Goal: Transaction & Acquisition: Subscribe to service/newsletter

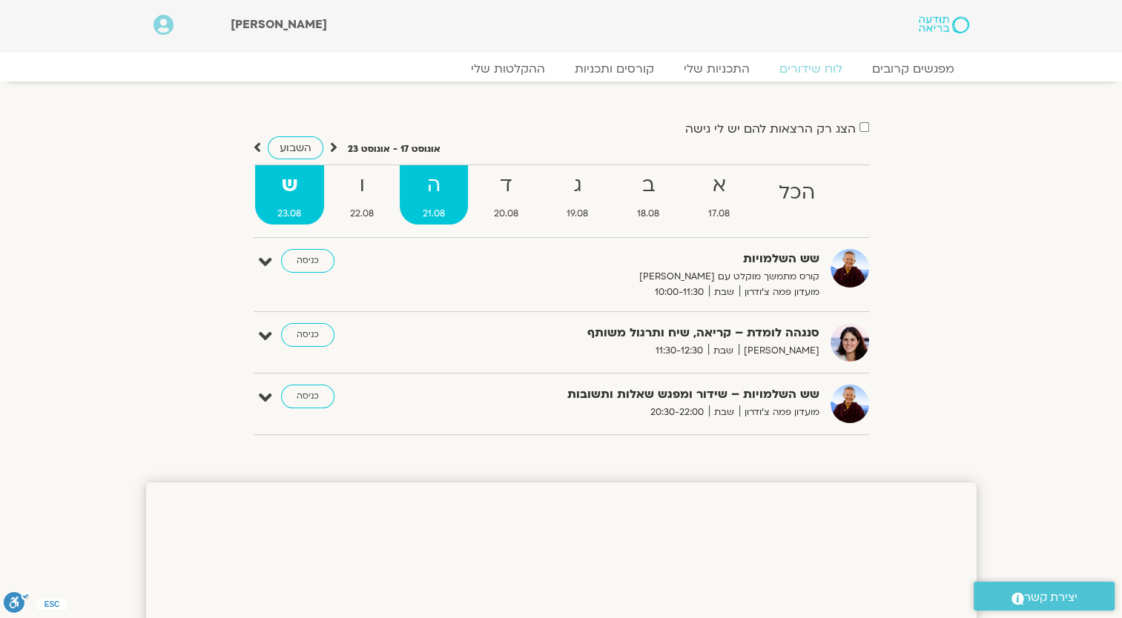
click at [449, 192] on strong "ה" at bounding box center [434, 185] width 68 height 33
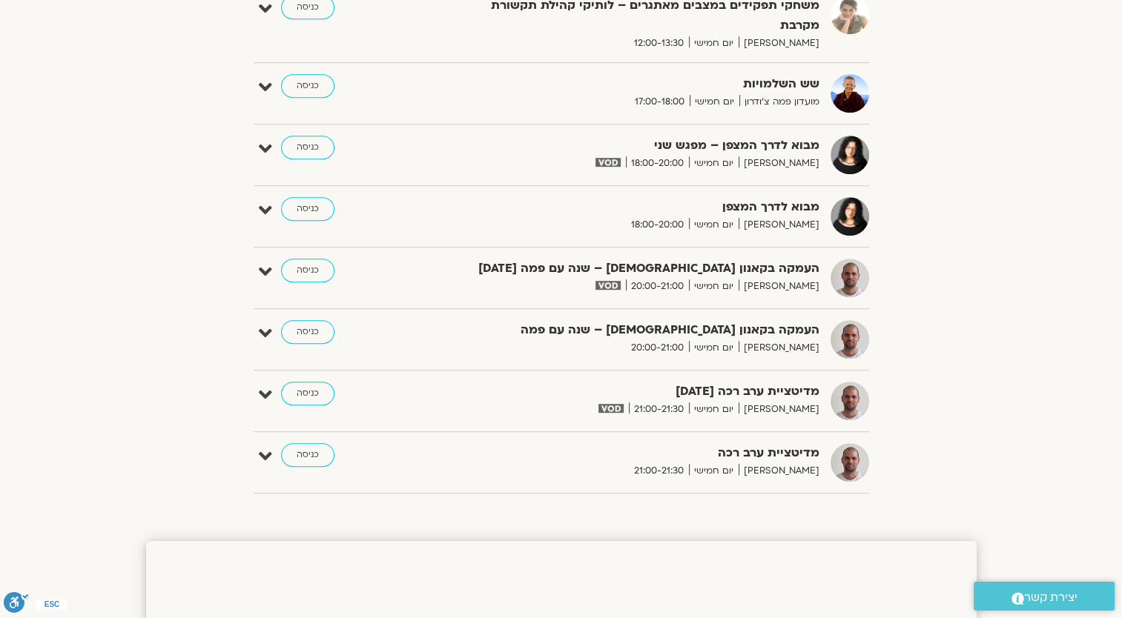
scroll to position [741, 0]
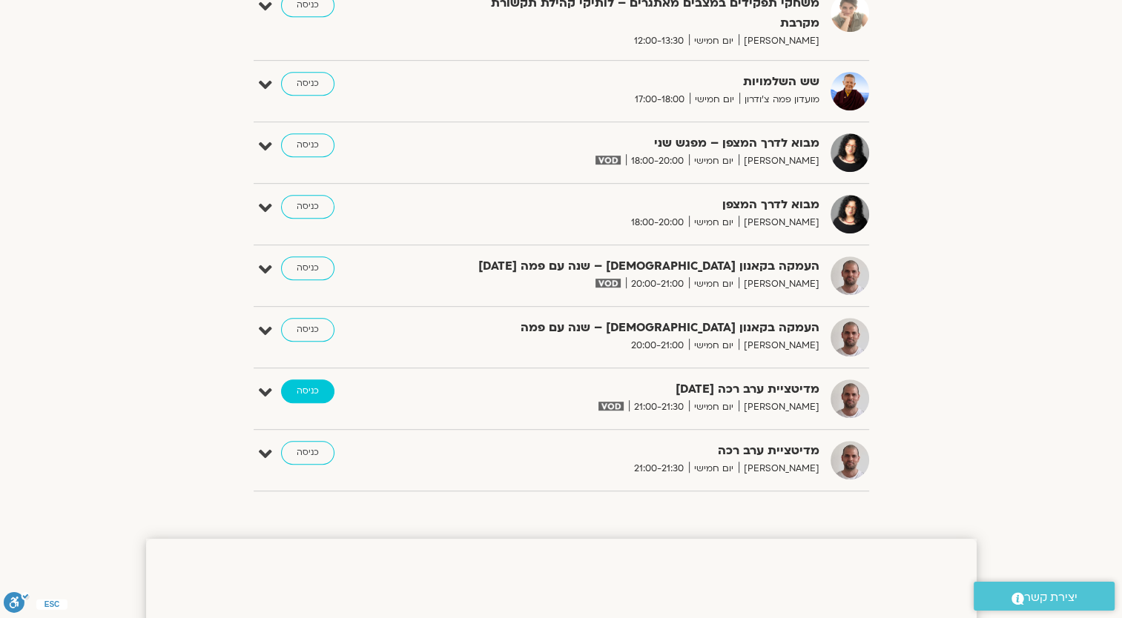
click at [293, 385] on link "כניסה" at bounding box center [307, 392] width 53 height 24
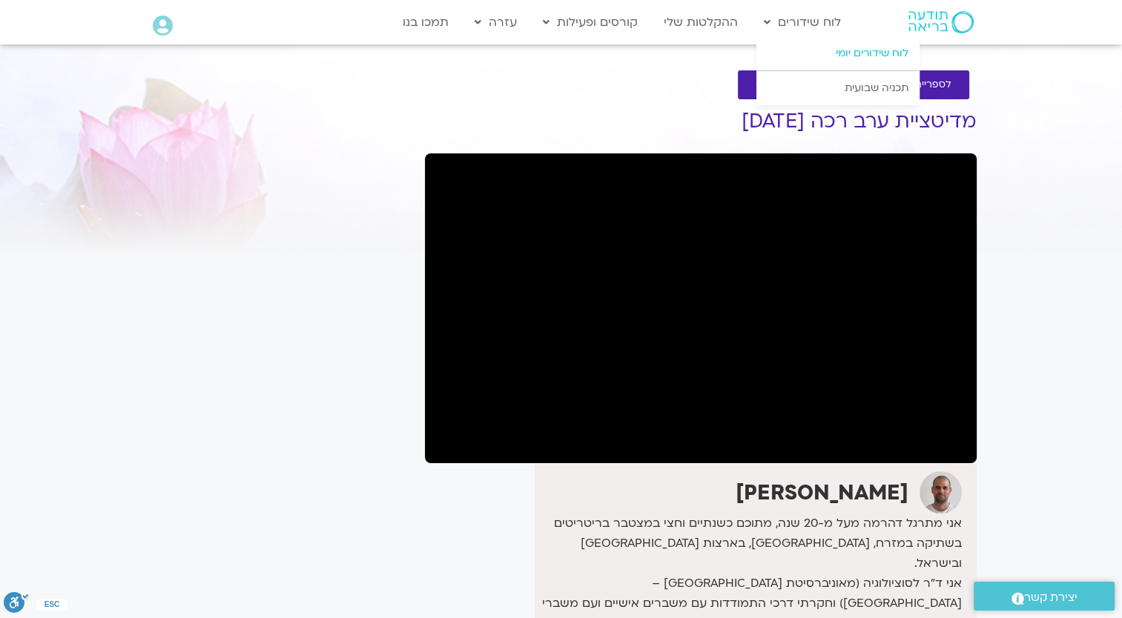
click at [858, 52] on link "לוח שידורים יומי" at bounding box center [837, 53] width 163 height 34
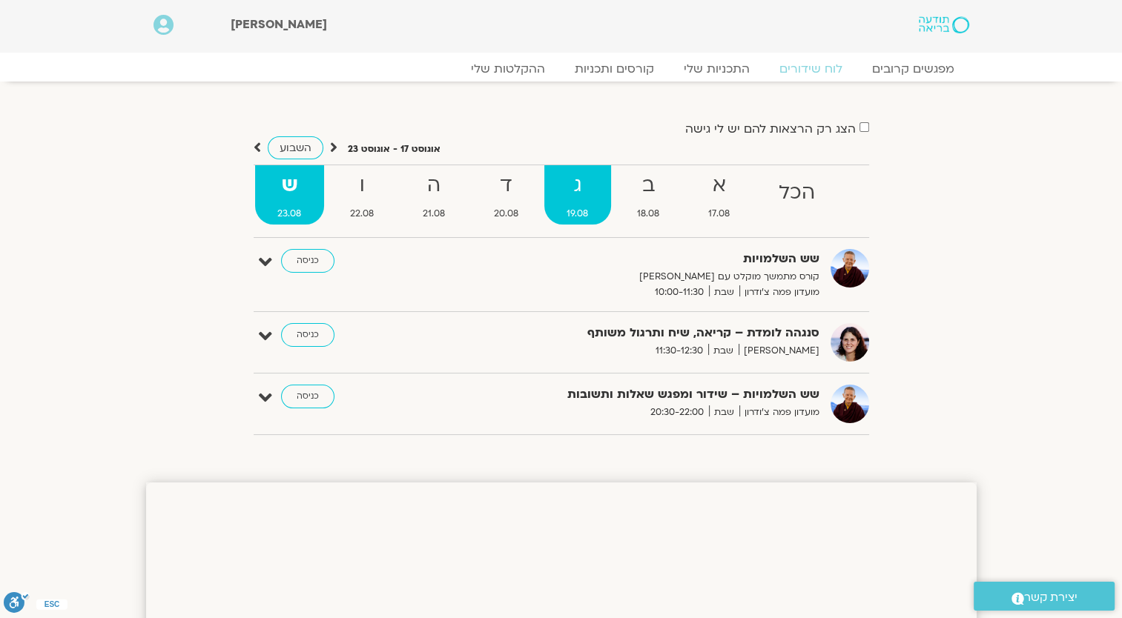
click at [560, 197] on strong "ג" at bounding box center [577, 185] width 67 height 33
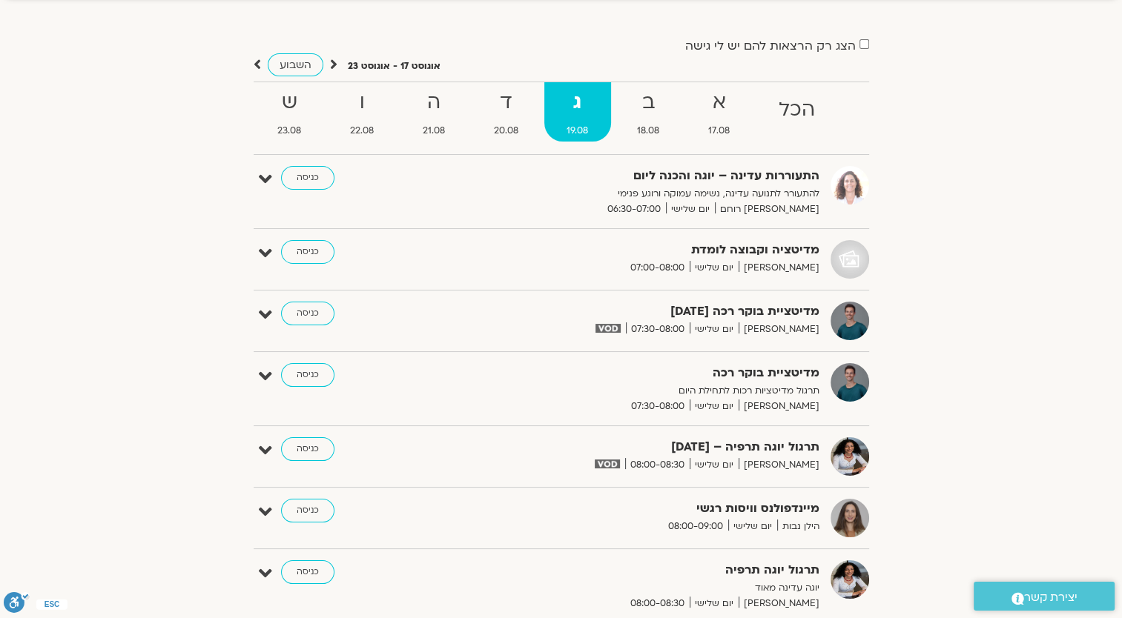
scroll to position [74, 0]
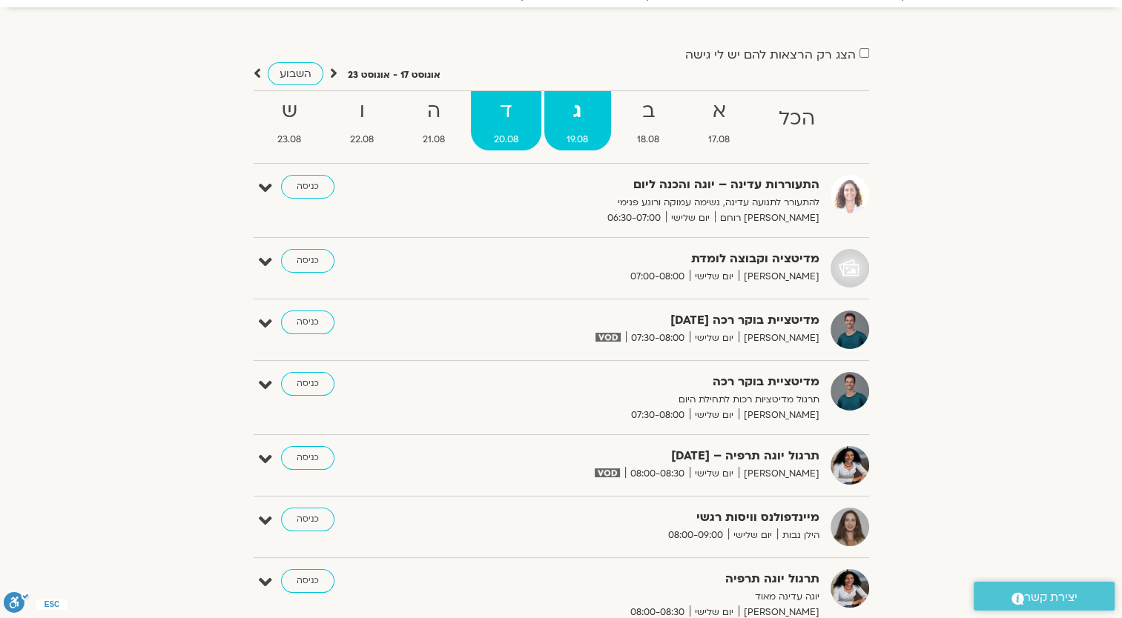
click at [519, 122] on strong "ד" at bounding box center [506, 111] width 70 height 33
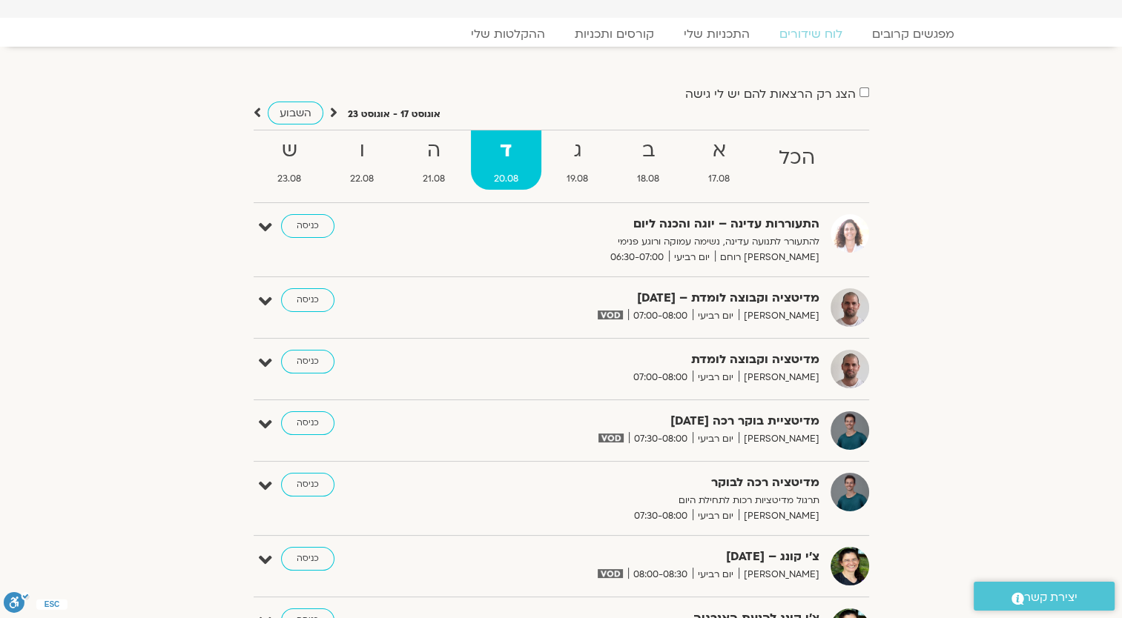
scroll to position [0, 0]
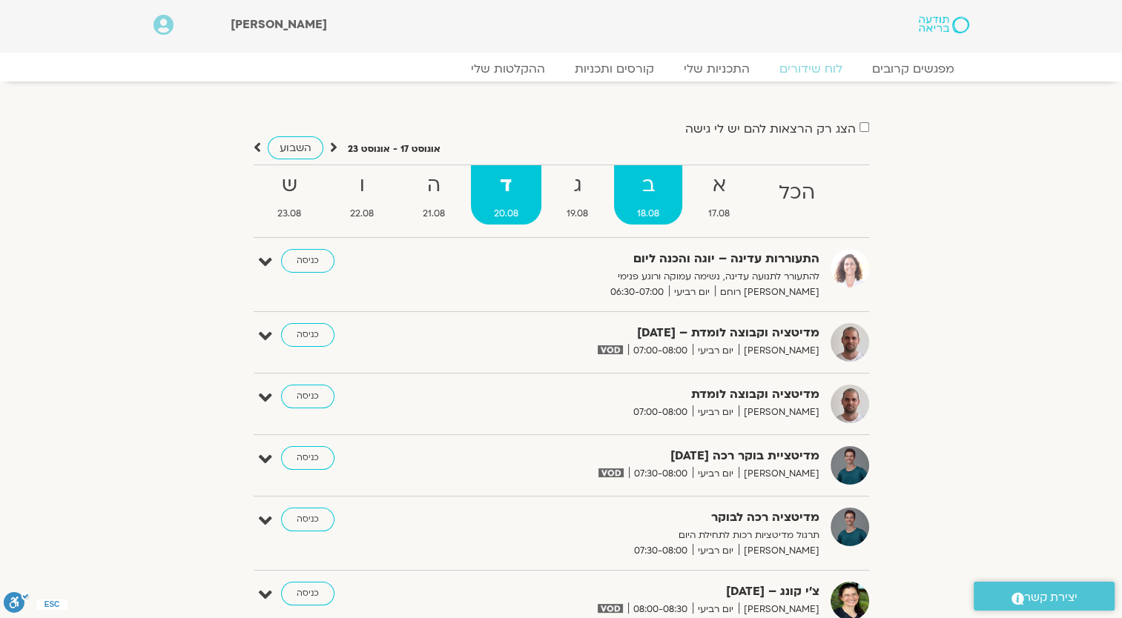
click at [641, 196] on strong "ב" at bounding box center [648, 185] width 68 height 33
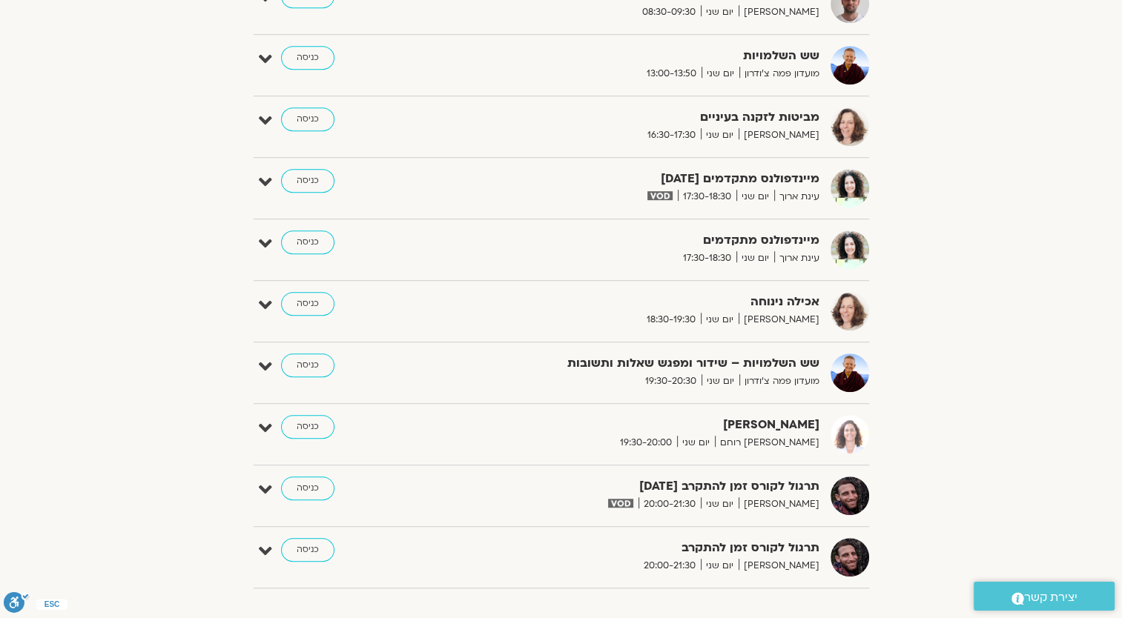
scroll to position [815, 0]
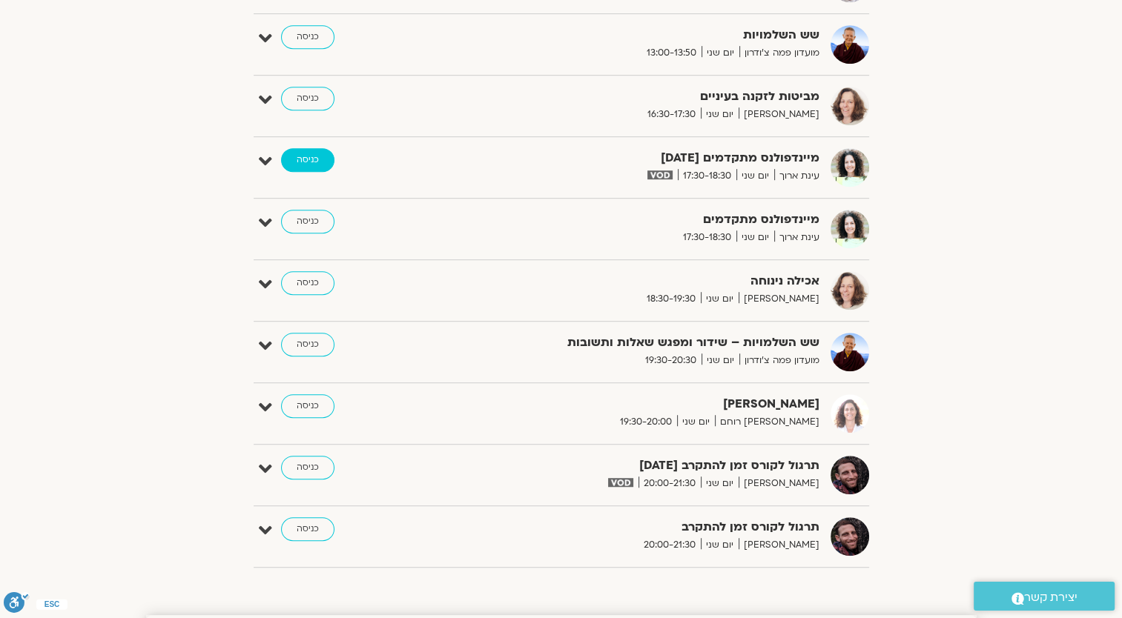
click at [302, 159] on link "כניסה" at bounding box center [307, 160] width 53 height 24
